Goal: Task Accomplishment & Management: Manage account settings

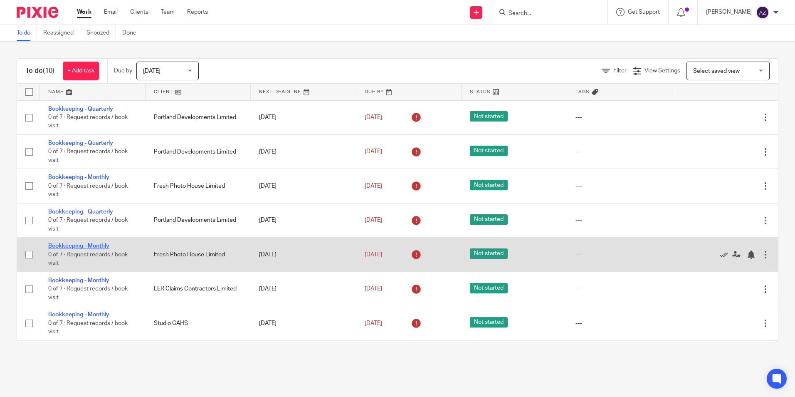
click at [67, 246] on link "Bookkeeping - Monthly" at bounding box center [78, 246] width 61 height 6
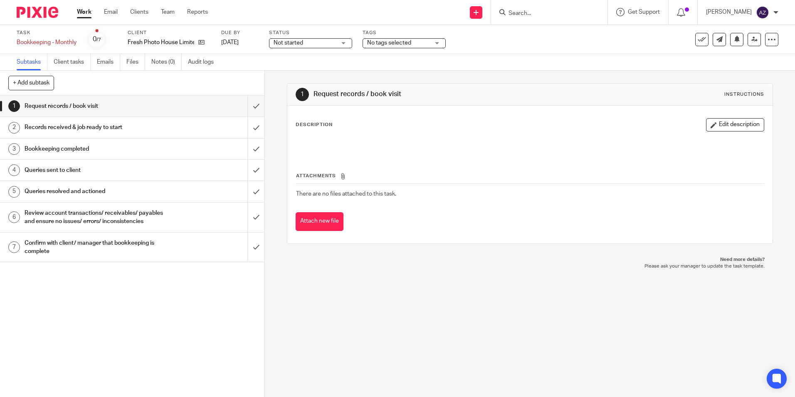
click at [71, 125] on h1 "Records received & job ready to start" at bounding box center [96, 127] width 143 height 12
